Goal: Information Seeking & Learning: Learn about a topic

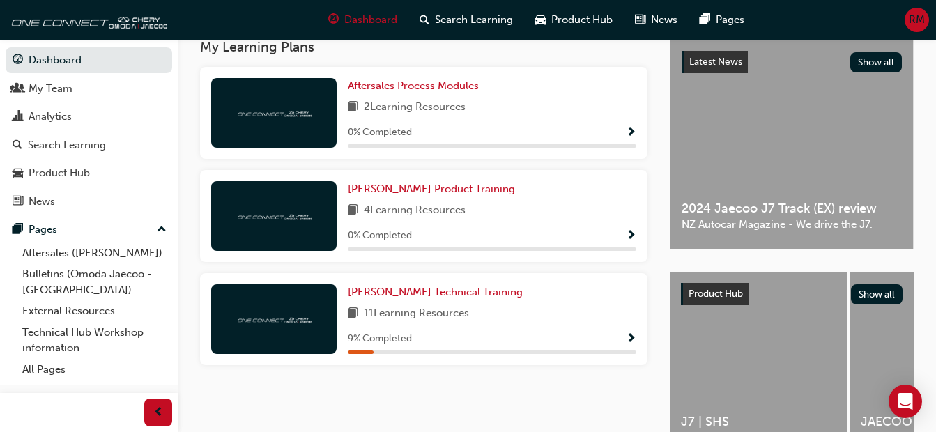
scroll to position [349, 0]
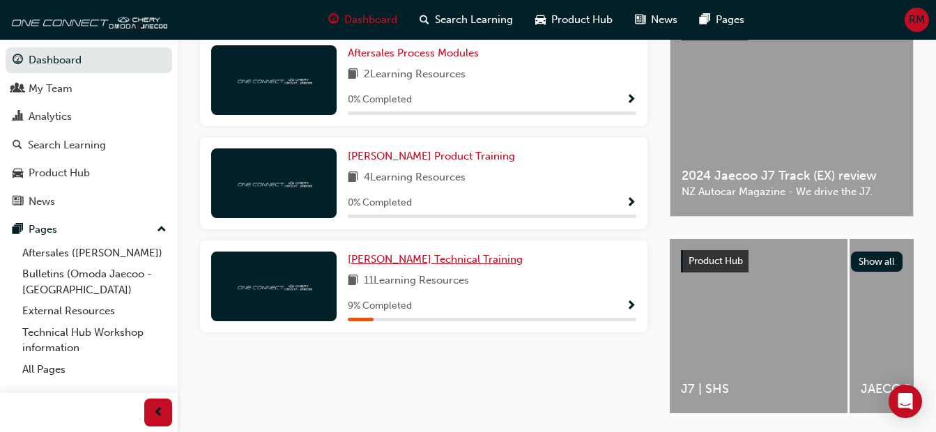
click at [421, 266] on span "[PERSON_NAME] Technical Training" at bounding box center [435, 259] width 175 height 13
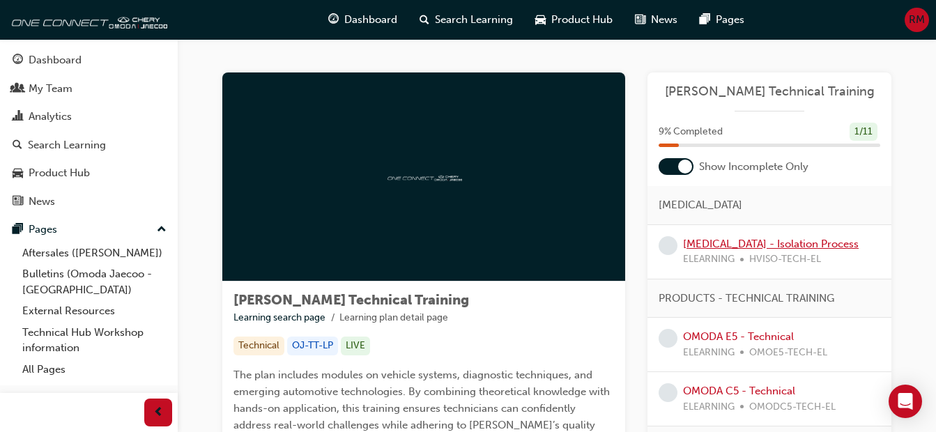
click at [729, 243] on link "[MEDICAL_DATA] - Isolation Process" at bounding box center [771, 244] width 176 height 13
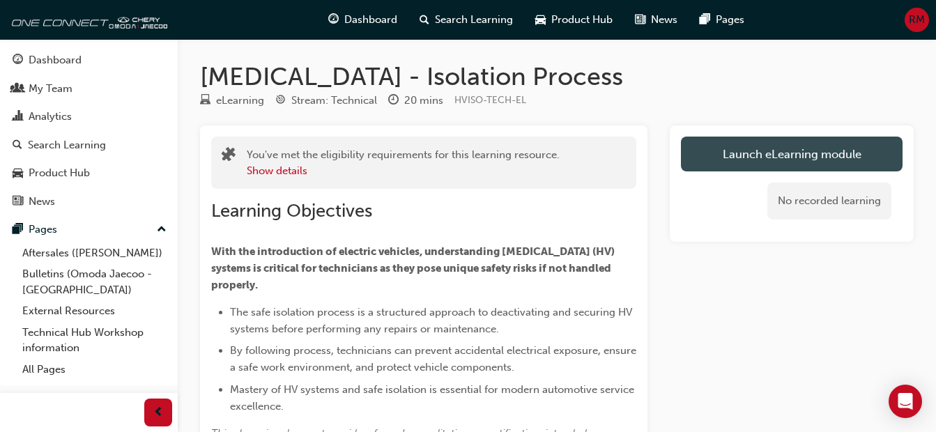
click at [809, 154] on link "Launch eLearning module" at bounding box center [792, 154] width 222 height 35
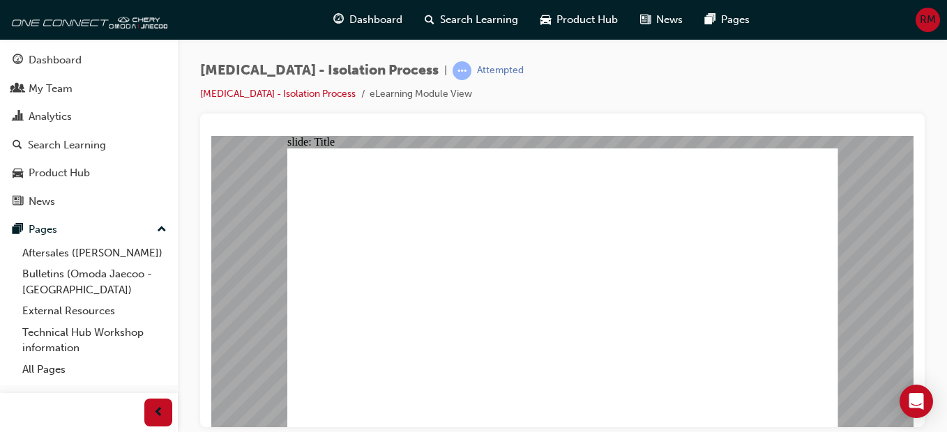
click at [900, 84] on div "[MEDICAL_DATA] - Isolation Process | Attempted [MEDICAL_DATA] - Isolation Proce…" at bounding box center [562, 87] width 724 height 52
click at [777, 82] on div "[MEDICAL_DATA] - Isolation Process | Attempted [MEDICAL_DATA] - Isolation Proce…" at bounding box center [562, 87] width 724 height 52
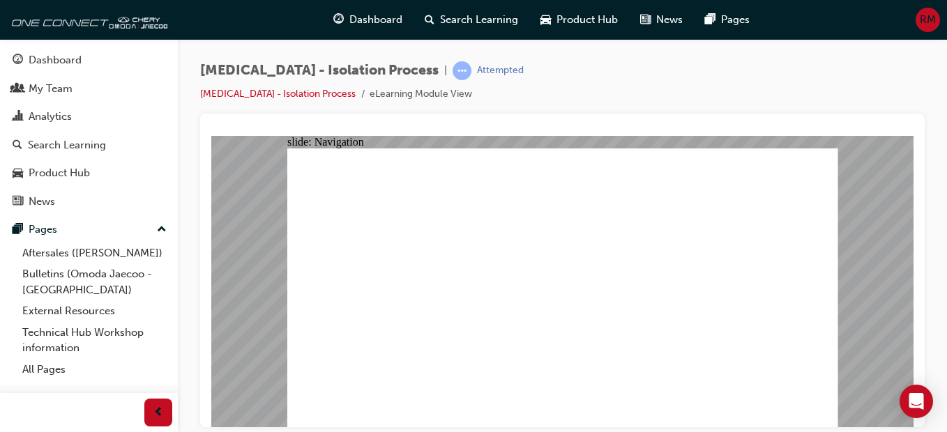
click at [927, 305] on div "[MEDICAL_DATA] - Isolation Process | Attempted [MEDICAL_DATA] - Isolation Proce…" at bounding box center [562, 218] width 769 height 358
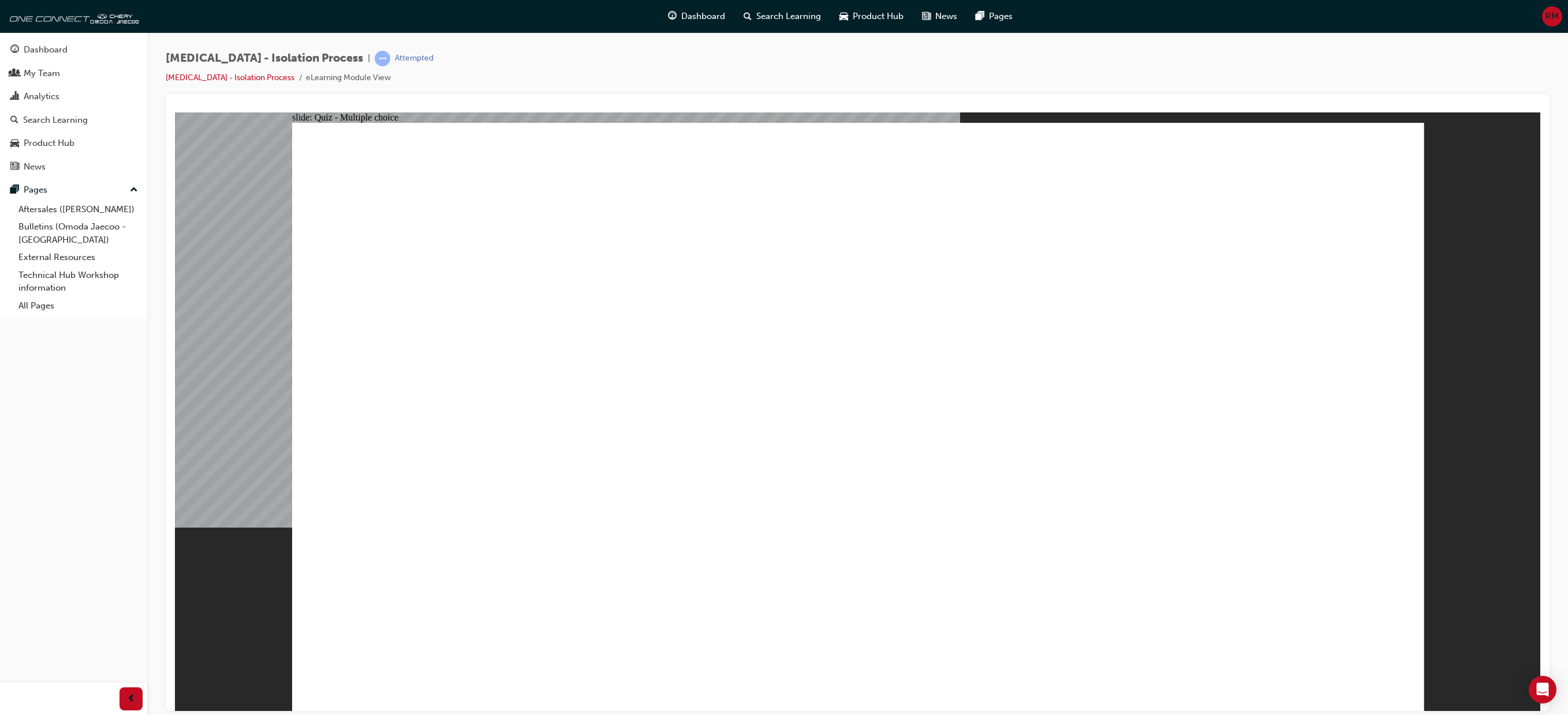
radio input "true"
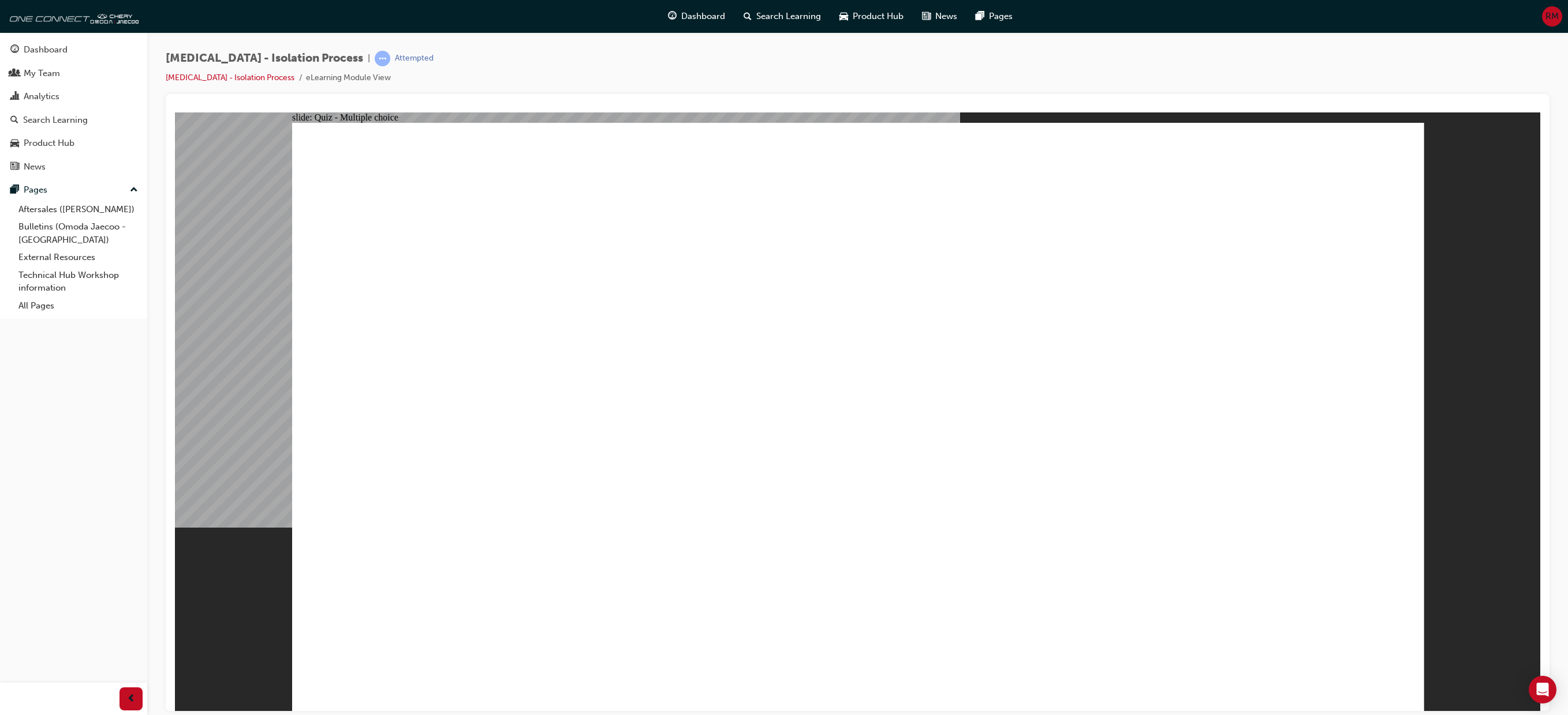
radio input "true"
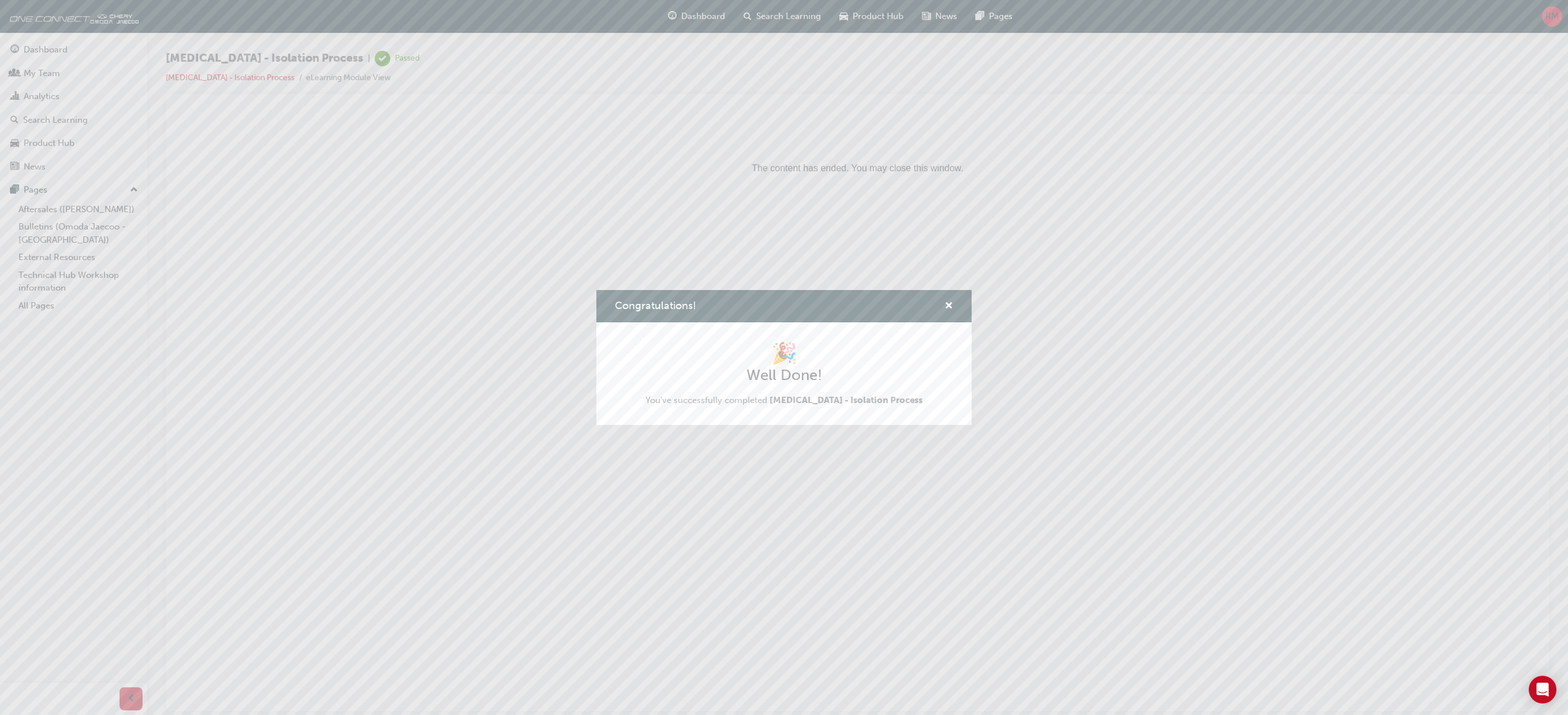
drag, startPoint x: 1032, startPoint y: 269, endPoint x: 833, endPoint y: 166, distance: 224.1
click at [783, 269] on div "Congratulations! 🎉 Well Done! You've successfully completed [MEDICAL_DATA] - Is…" at bounding box center [784, 358] width 1568 height 715
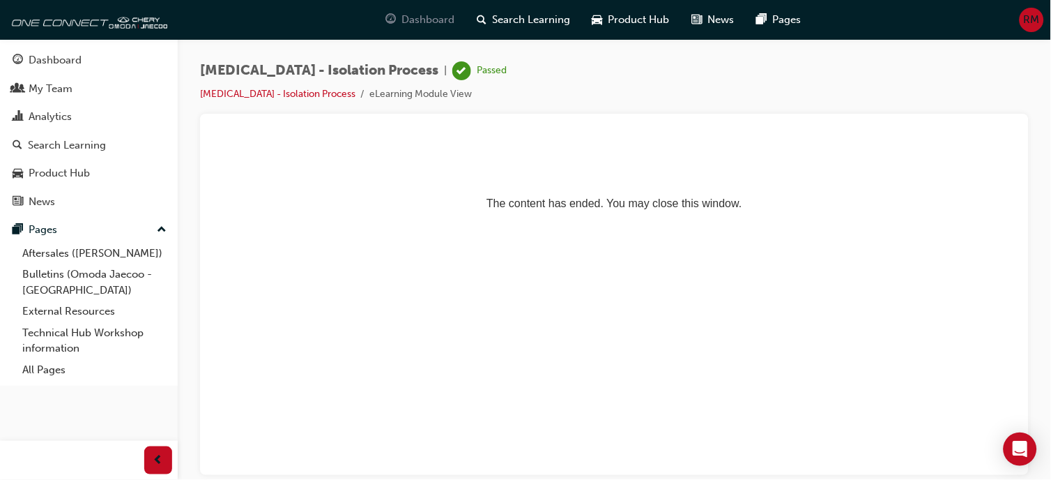
click at [436, 20] on span "Dashboard" at bounding box center [428, 20] width 53 height 16
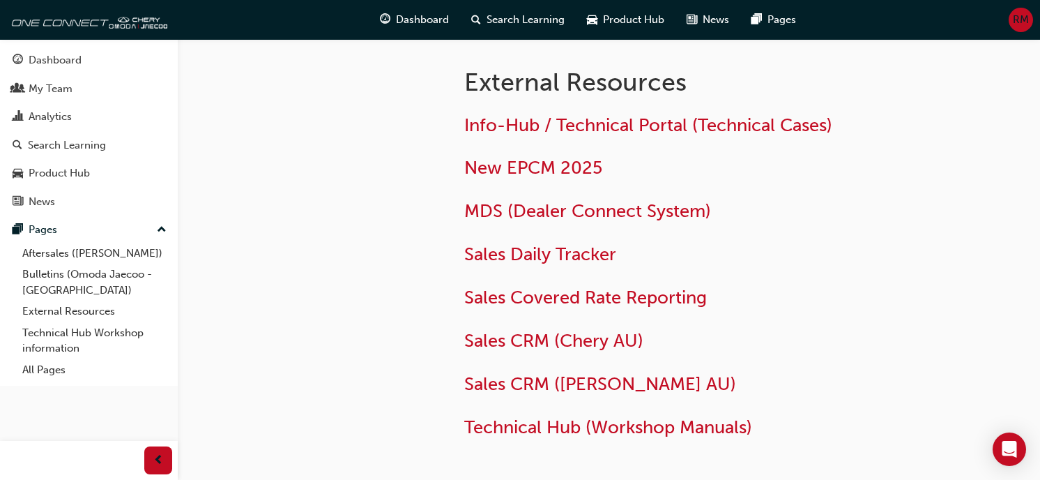
scroll to position [102, 0]
